Goal: Task Accomplishment & Management: Use online tool/utility

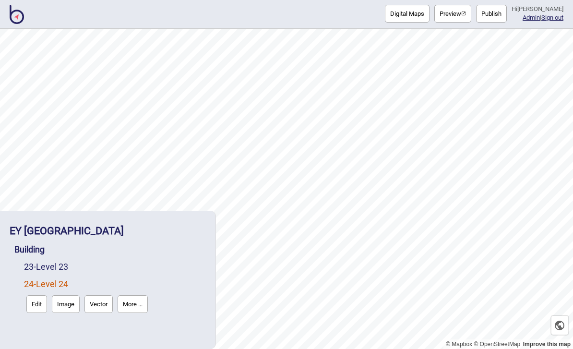
click at [18, 23] on img at bounding box center [17, 14] width 14 height 19
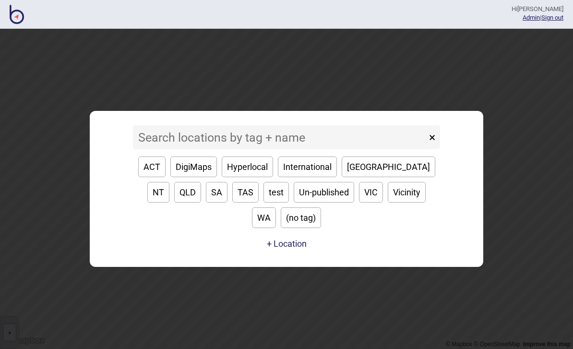
click at [359, 203] on button "VIC" at bounding box center [371, 192] width 24 height 21
type input "VIC"
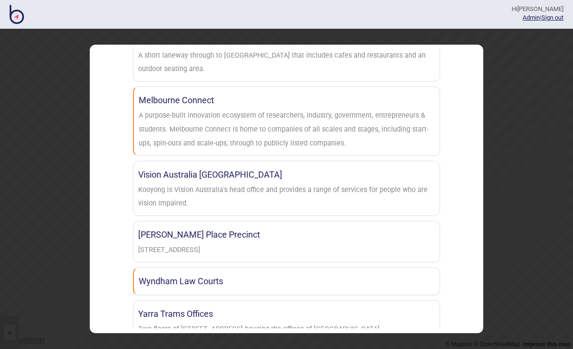
scroll to position [727, 0]
click at [363, 268] on link "Wyndham Law Courts" at bounding box center [286, 282] width 307 height 28
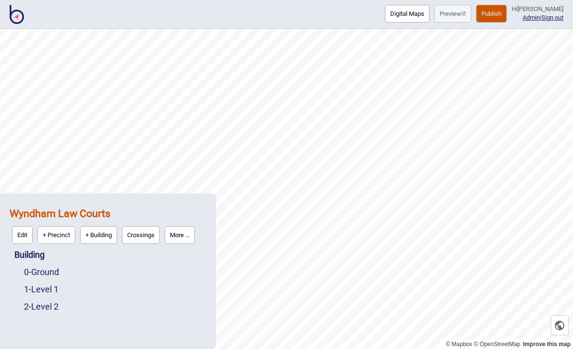
click at [502, 13] on button "Publish" at bounding box center [491, 14] width 31 height 18
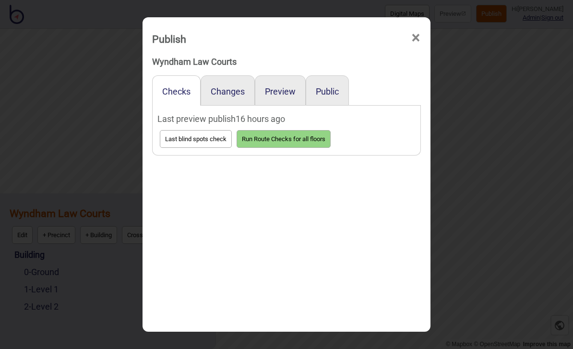
click at [286, 86] on button "Preview" at bounding box center [280, 91] width 31 height 10
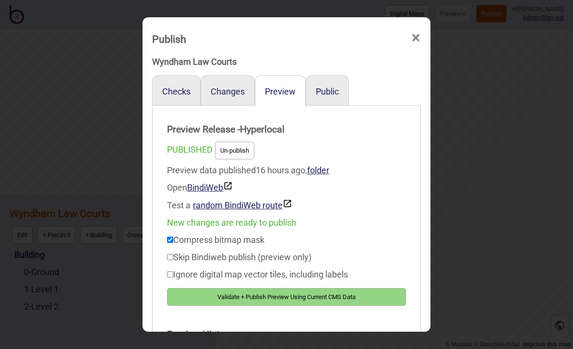
click at [356, 293] on button "Validate + Publish Preview Using Current CMS Data" at bounding box center [286, 297] width 239 height 18
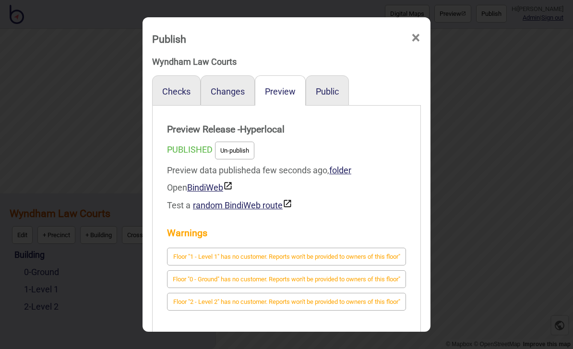
click at [334, 86] on button "Public" at bounding box center [327, 91] width 23 height 10
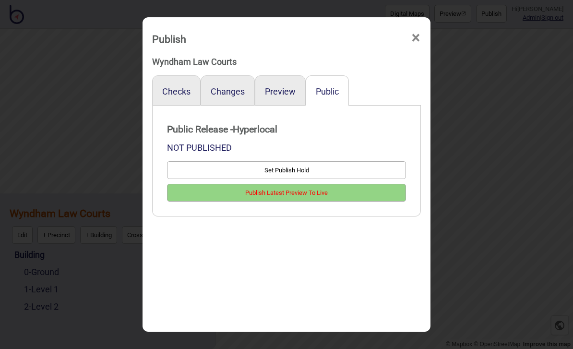
click at [347, 184] on button "Publish Latest Preview To Live" at bounding box center [286, 193] width 239 height 18
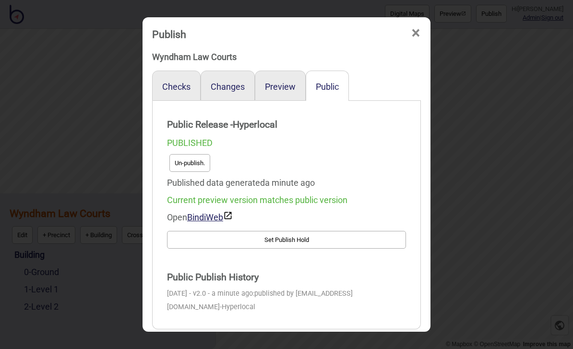
scroll to position [4, 0]
click at [407, 22] on div "Publish ×" at bounding box center [286, 32] width 278 height 29
click at [414, 21] on span "×" at bounding box center [416, 34] width 10 height 32
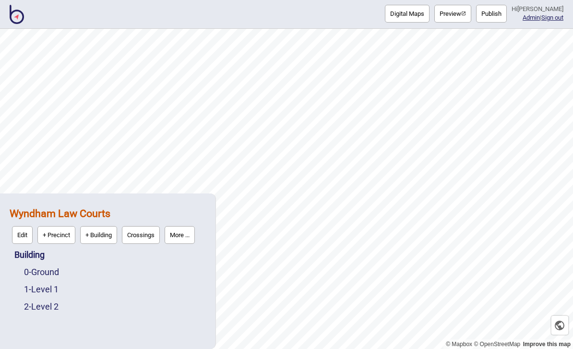
click at [463, 19] on button "Preview" at bounding box center [452, 14] width 37 height 18
click at [505, 18] on button "Publish" at bounding box center [491, 14] width 31 height 18
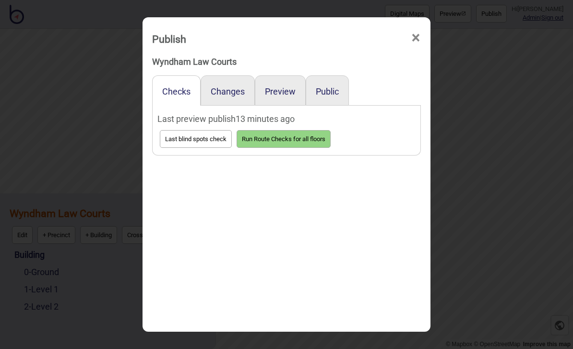
click at [277, 86] on button "Preview" at bounding box center [280, 91] width 31 height 10
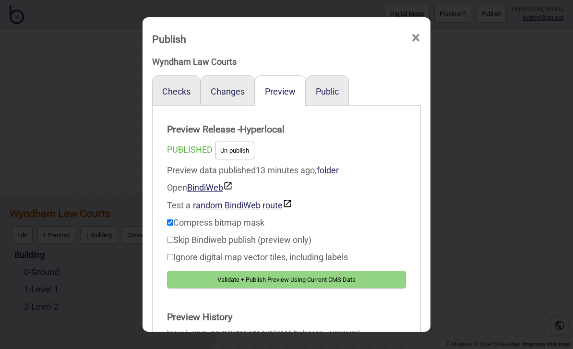
click at [350, 277] on button "Validate + Publish Preview Using Current CMS Data" at bounding box center [286, 280] width 239 height 18
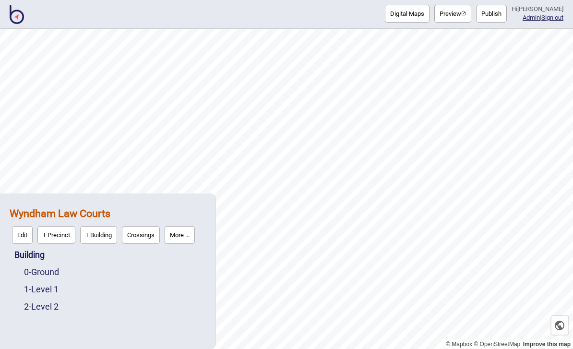
click at [500, 18] on button "Publish" at bounding box center [491, 14] width 31 height 18
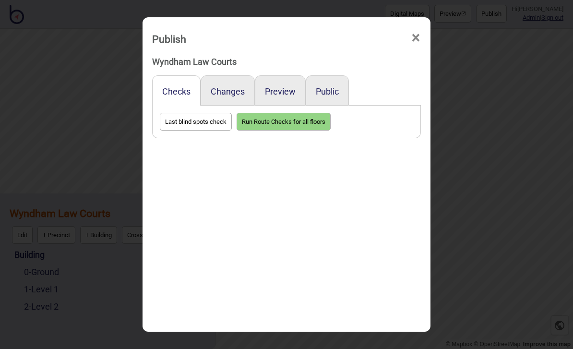
click at [284, 86] on button "Preview" at bounding box center [280, 91] width 31 height 10
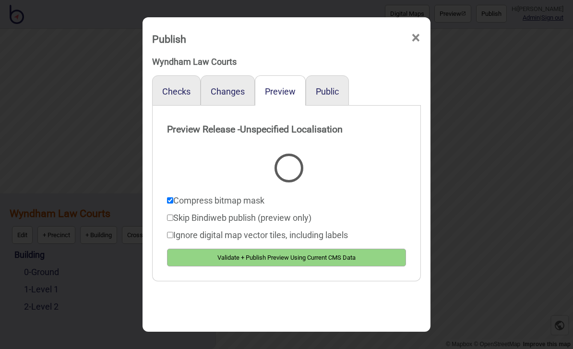
click at [347, 257] on button "Validate + Publish Preview Using Current CMS Data" at bounding box center [286, 258] width 239 height 18
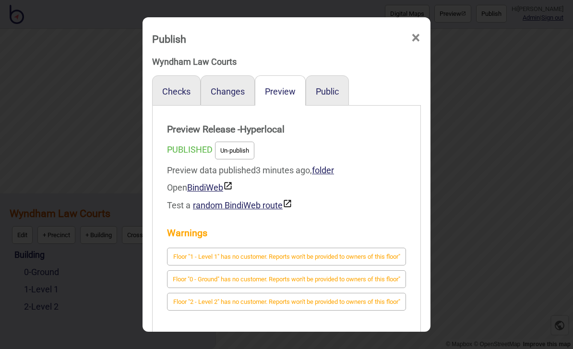
click at [414, 25] on span "×" at bounding box center [416, 38] width 10 height 32
